Goal: Information Seeking & Learning: Learn about a topic

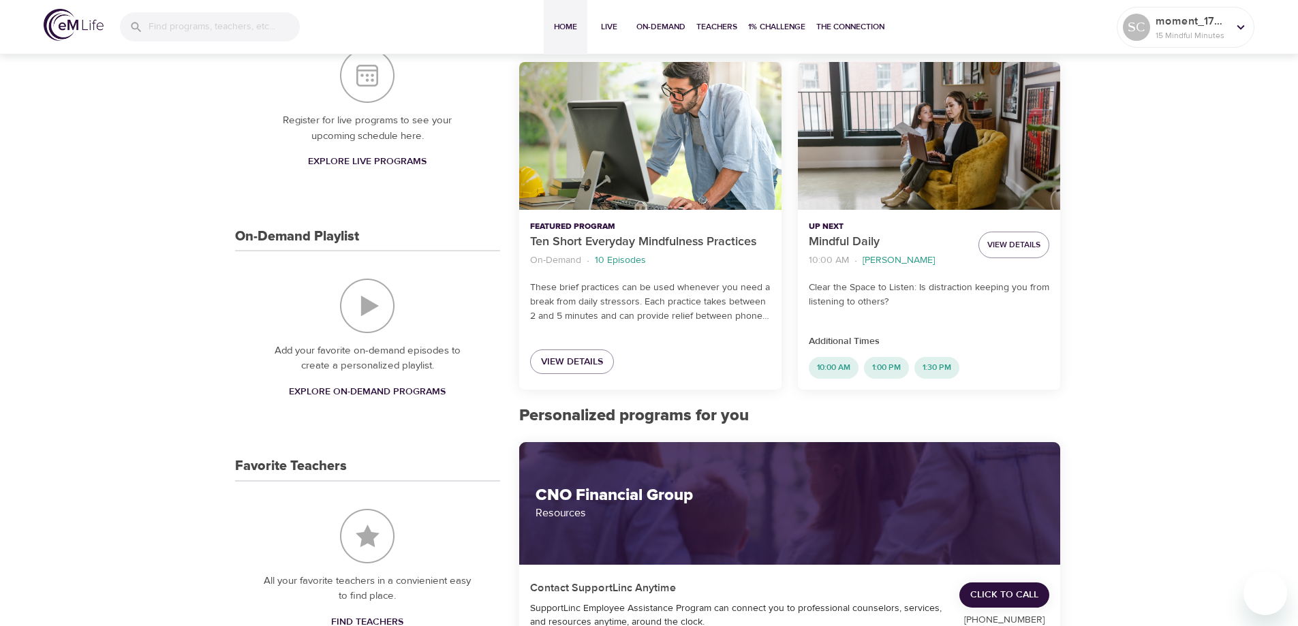
scroll to position [190, 0]
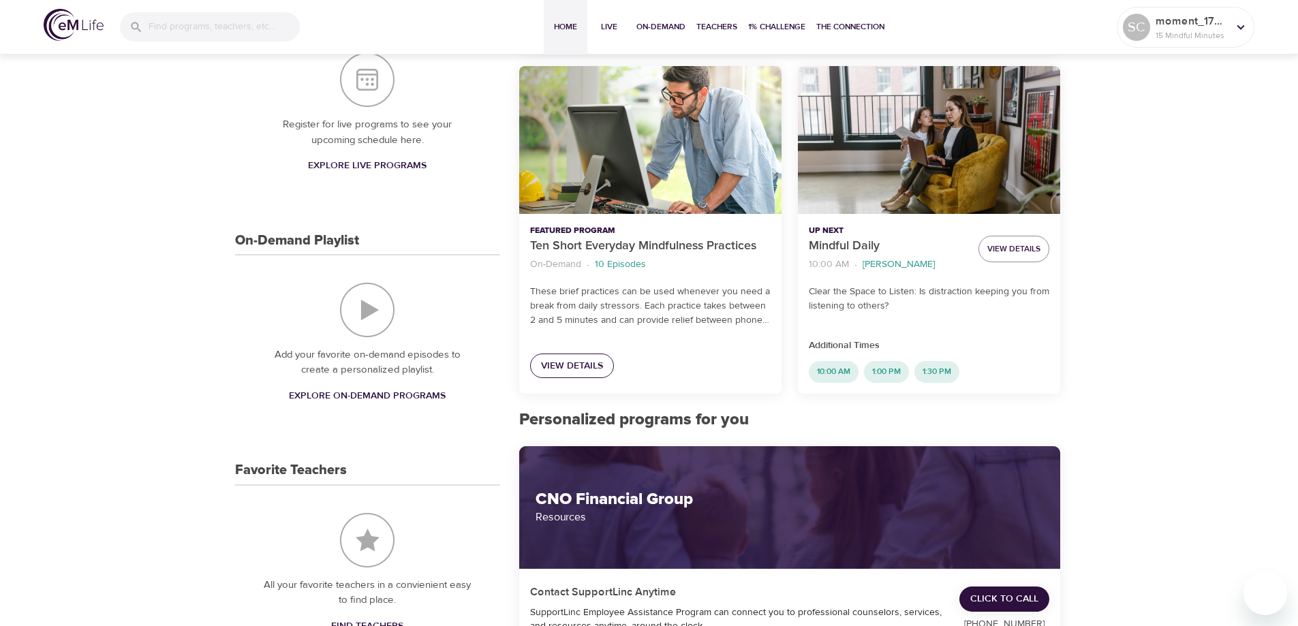
click at [573, 365] on span "View Details" at bounding box center [572, 366] width 62 height 17
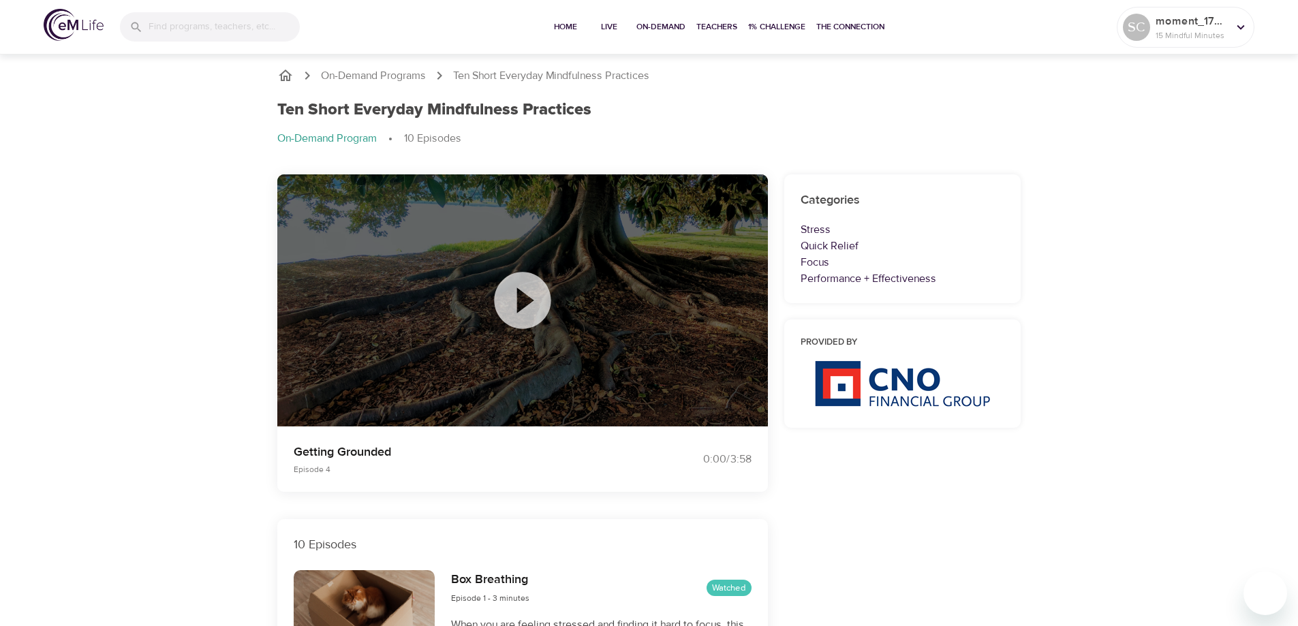
click at [523, 291] on icon at bounding box center [522, 300] width 57 height 57
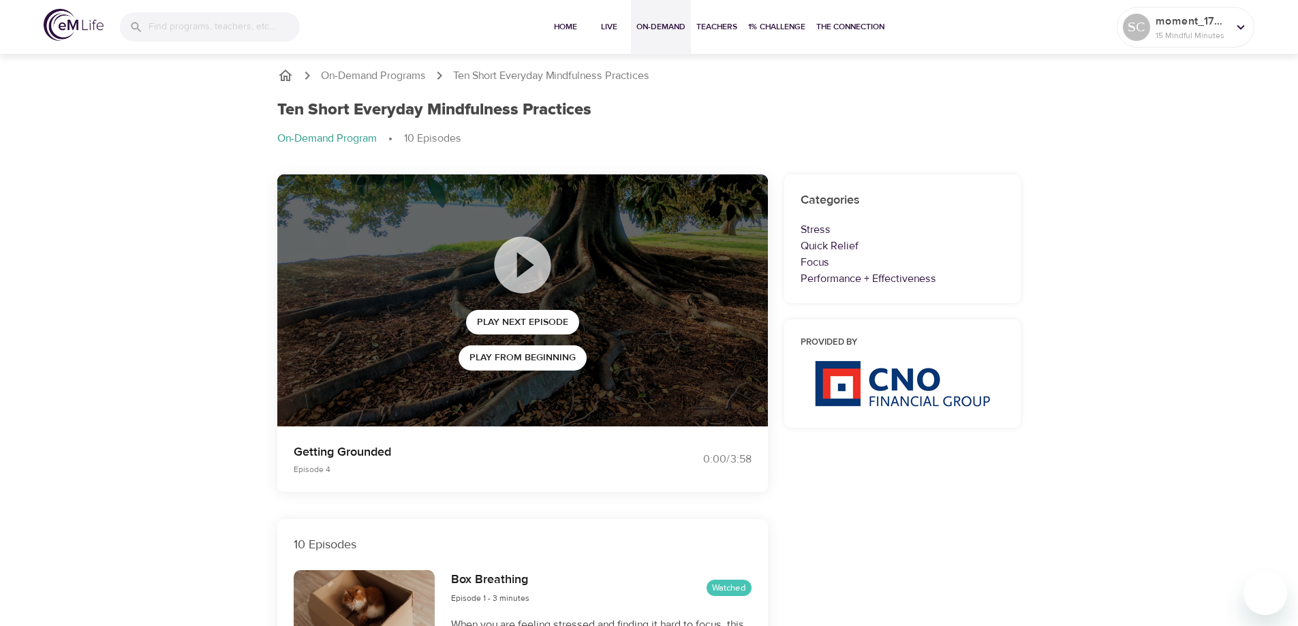
click at [656, 27] on span "On-Demand" at bounding box center [660, 27] width 49 height 14
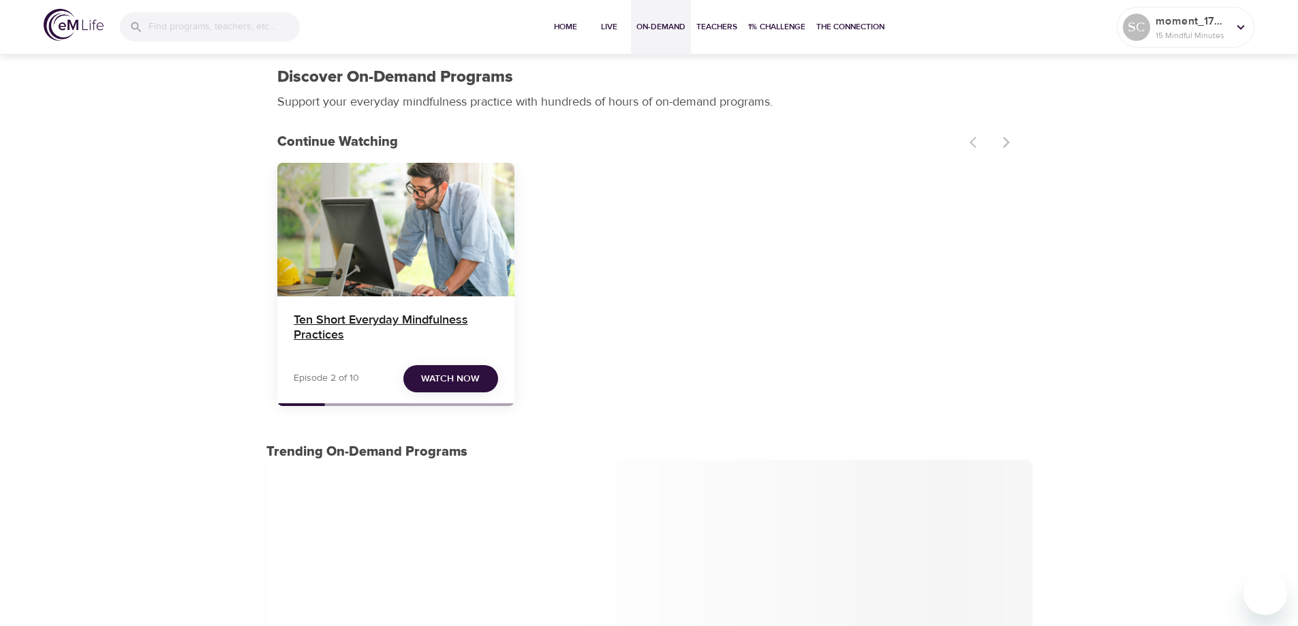
click at [390, 324] on h4 "Ten Short Everyday Mindfulness Practices" at bounding box center [396, 329] width 204 height 33
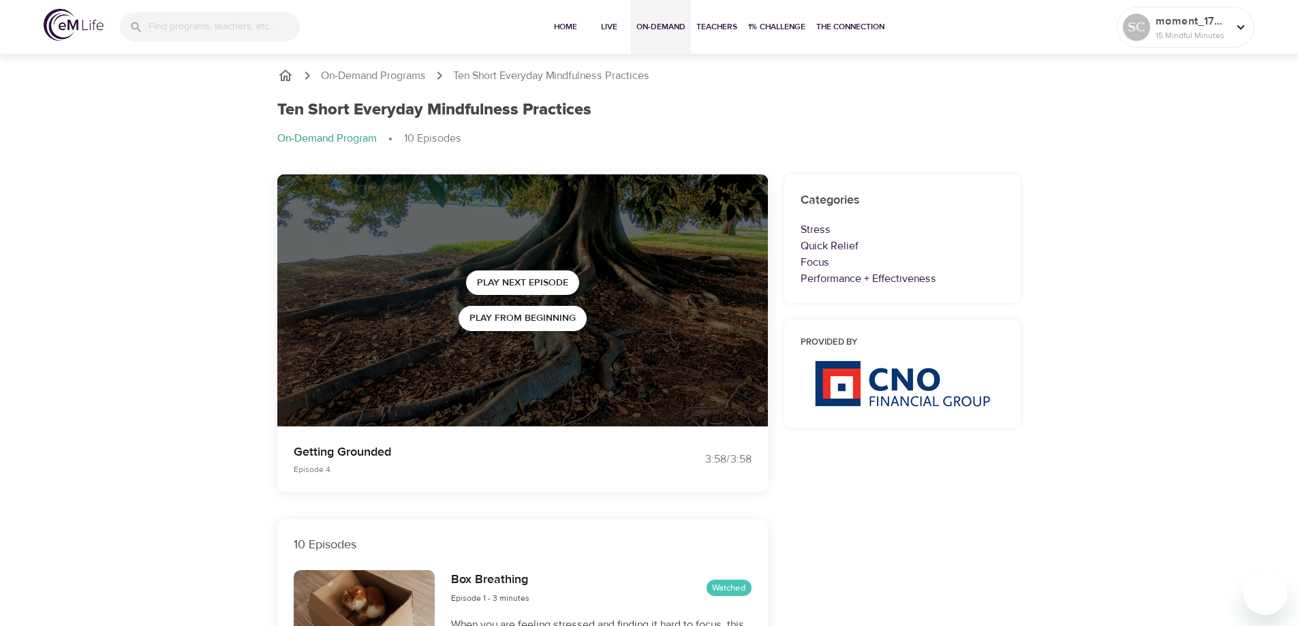
click at [657, 25] on span "On-Demand" at bounding box center [660, 27] width 49 height 14
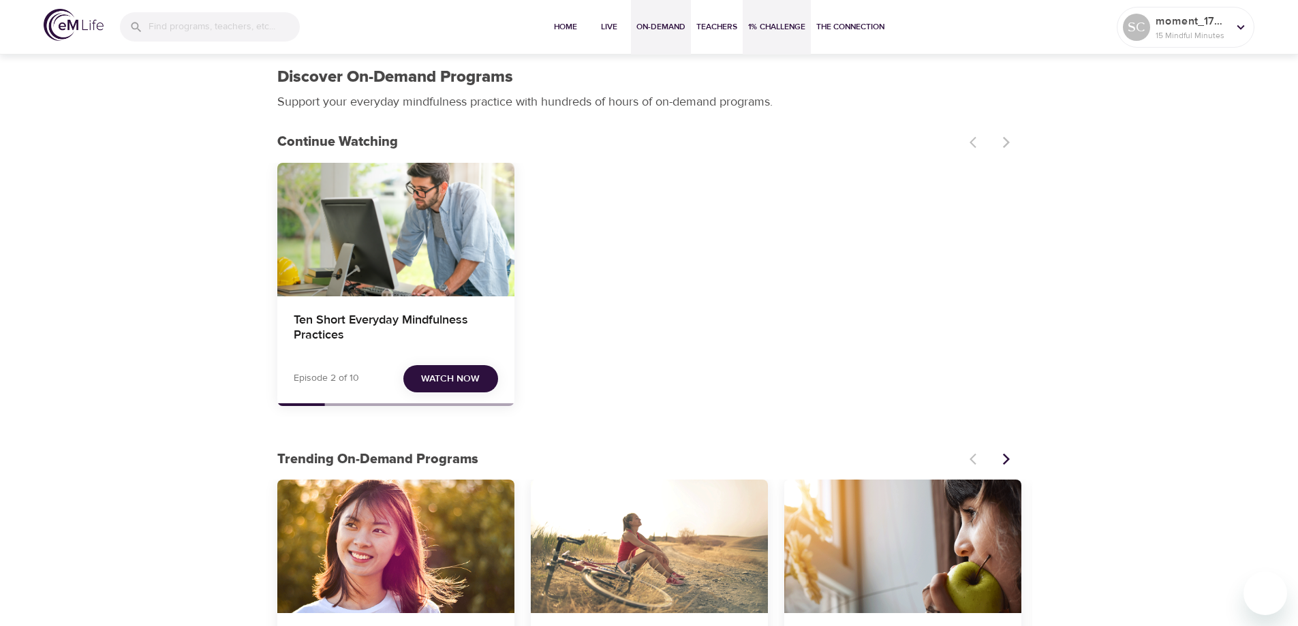
click at [772, 25] on span "1% Challenge" at bounding box center [776, 27] width 57 height 14
